Goal: Task Accomplishment & Management: Complete application form

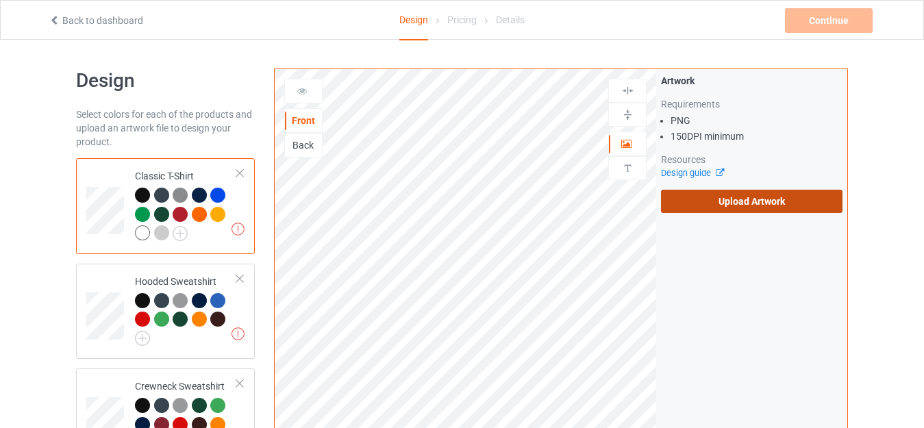
click at [694, 203] on label "Upload Artwork" at bounding box center [752, 201] width 182 height 23
click at [0, 0] on input "Upload Artwork" at bounding box center [0, 0] width 0 height 0
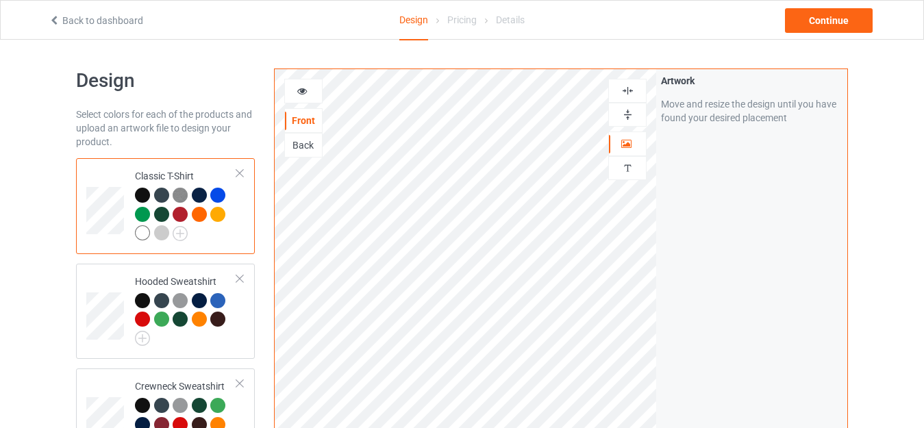
click at [632, 121] on img at bounding box center [627, 114] width 13 height 13
click at [830, 25] on div "Continue" at bounding box center [829, 20] width 88 height 25
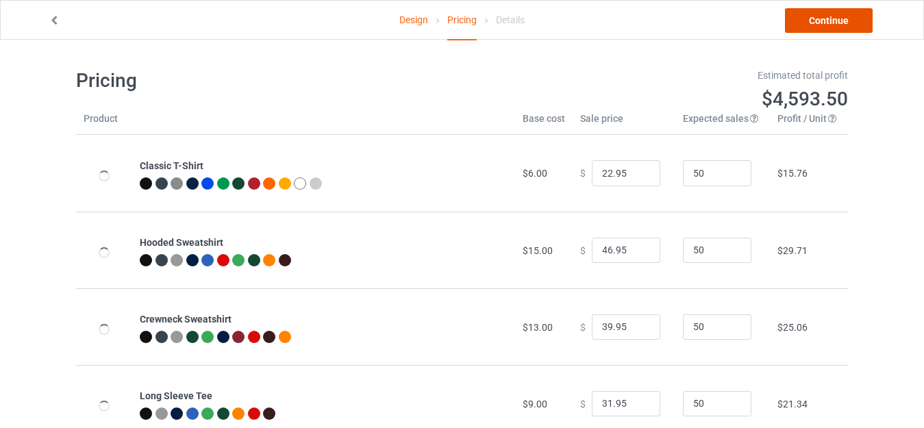
click at [830, 24] on link "Continue" at bounding box center [829, 20] width 88 height 25
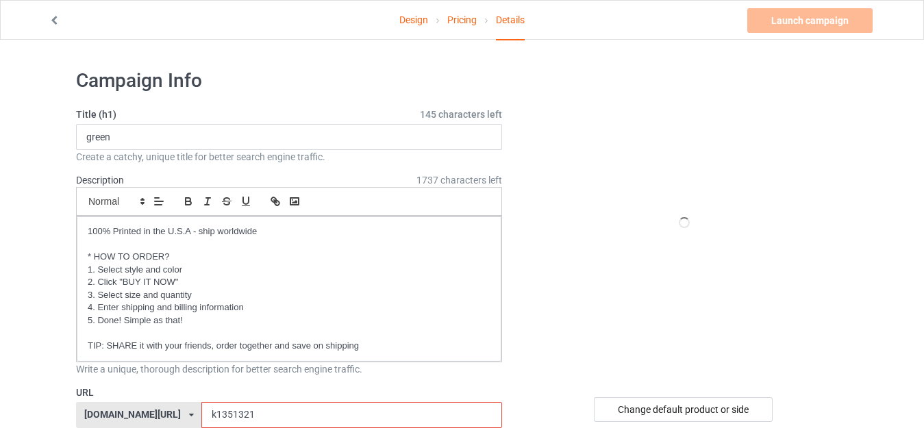
click at [219, 402] on input "k1351321" at bounding box center [351, 415] width 300 height 26
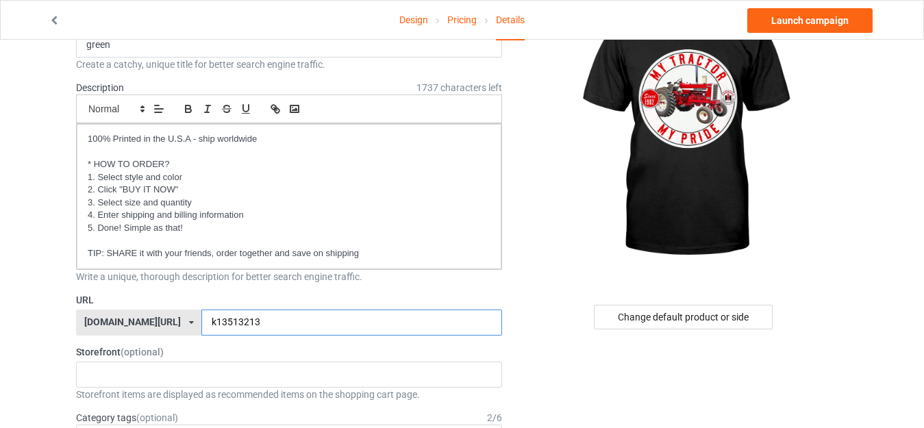
scroll to position [69, 0]
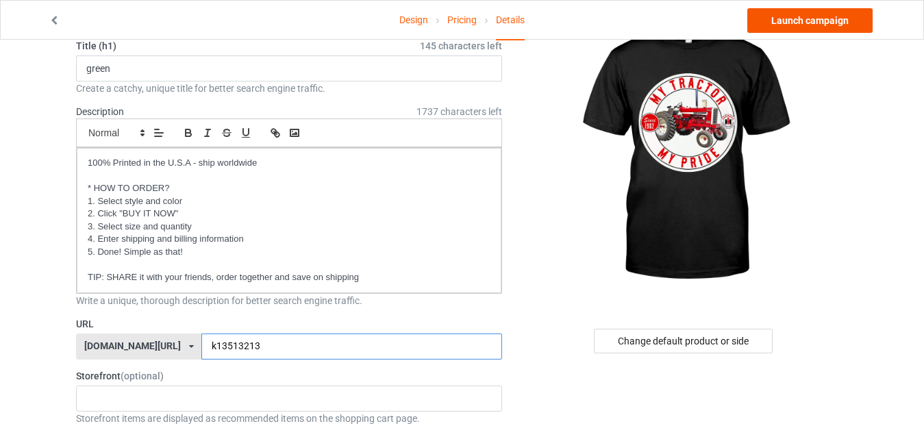
type input "k13513213"
click at [790, 25] on link "Launch campaign" at bounding box center [809, 20] width 125 height 25
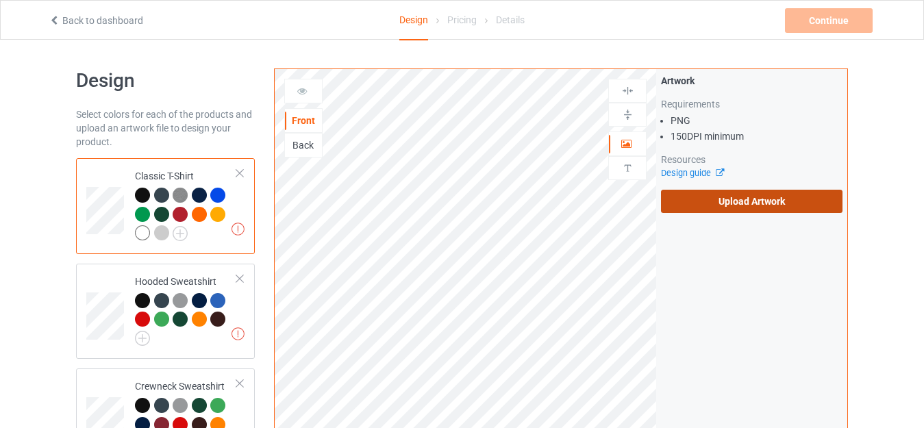
click at [755, 196] on label "Upload Artwork" at bounding box center [752, 201] width 182 height 23
click at [0, 0] on input "Upload Artwork" at bounding box center [0, 0] width 0 height 0
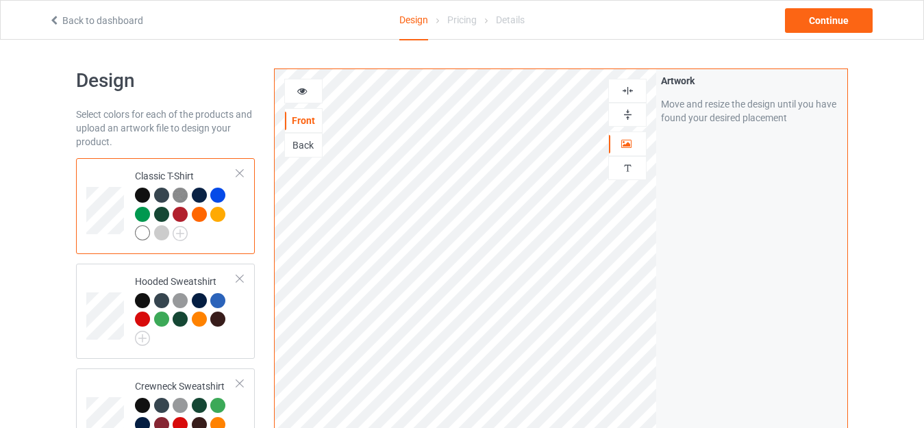
click at [626, 116] on img at bounding box center [627, 114] width 13 height 13
click at [833, 27] on div "Continue" at bounding box center [829, 20] width 88 height 25
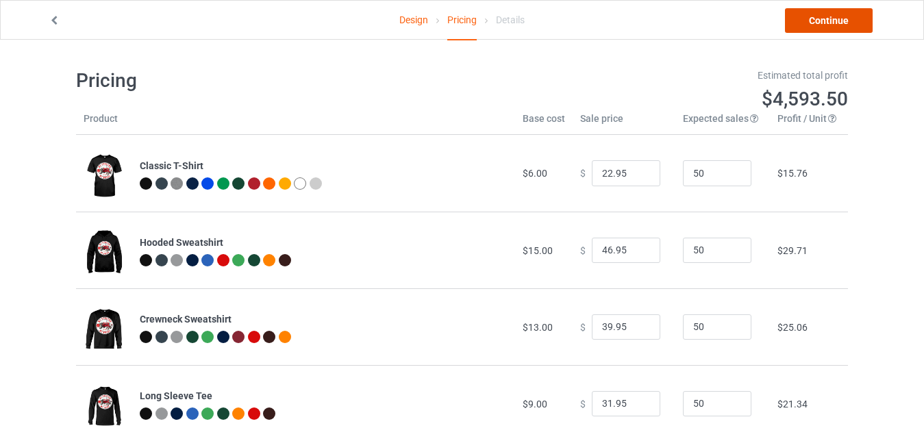
click at [810, 16] on link "Continue" at bounding box center [829, 20] width 88 height 25
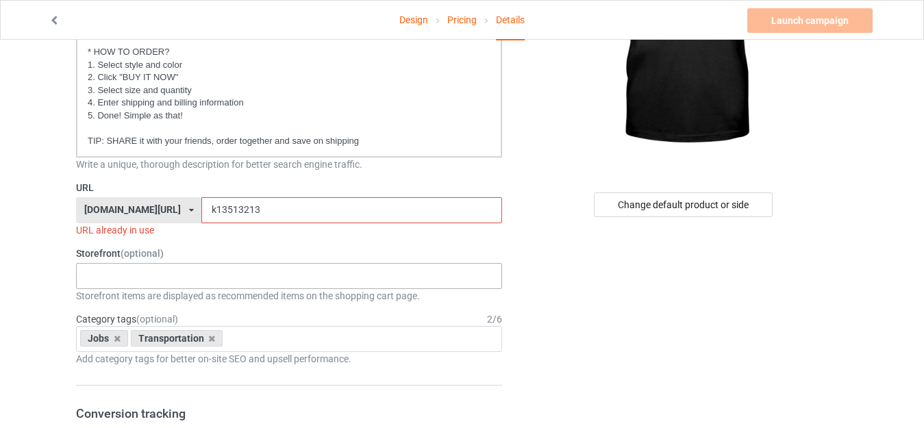
scroll to position [206, 0]
click at [201, 211] on input "k13513213" at bounding box center [351, 210] width 300 height 26
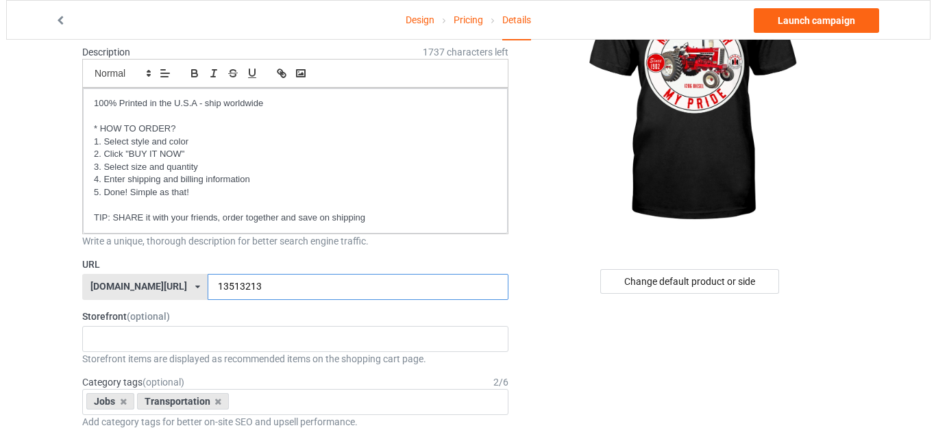
scroll to position [0, 0]
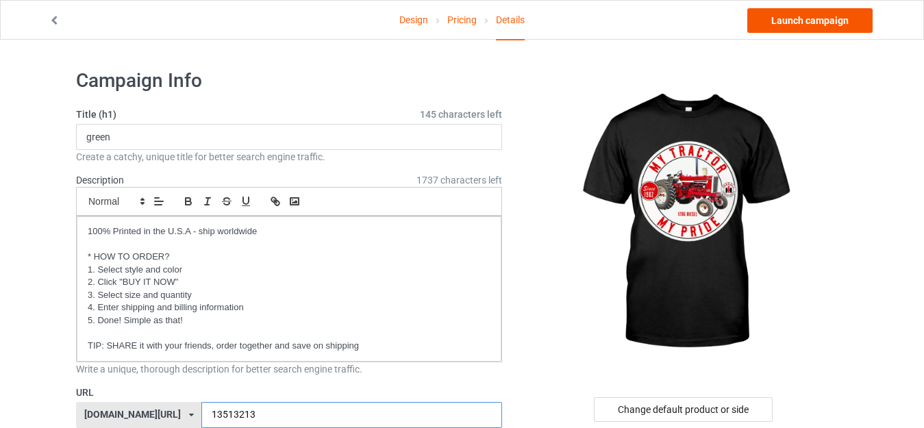
type input "13513213"
click at [834, 13] on link "Launch campaign" at bounding box center [809, 20] width 125 height 25
